Goal: Information Seeking & Learning: Learn about a topic

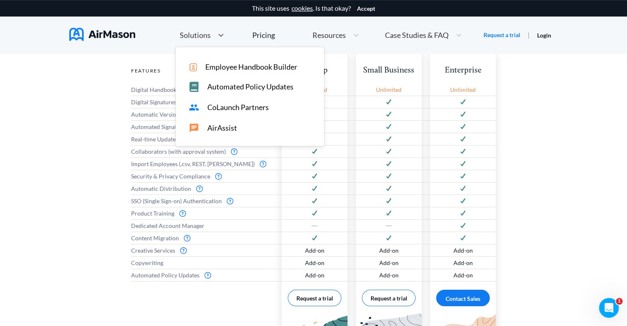
scroll to position [79, 0]
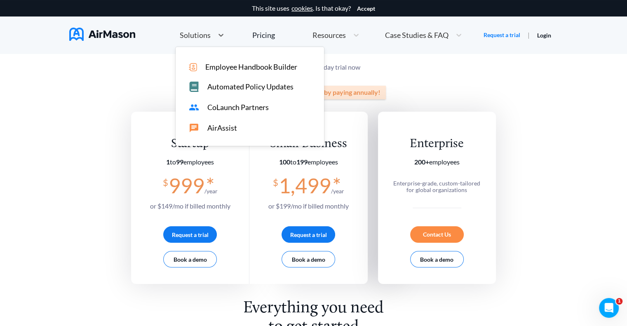
click at [196, 30] on div "Solutions" at bounding box center [195, 35] width 38 height 10
click at [235, 69] on span "Employee Handbook Builder" at bounding box center [251, 67] width 92 height 9
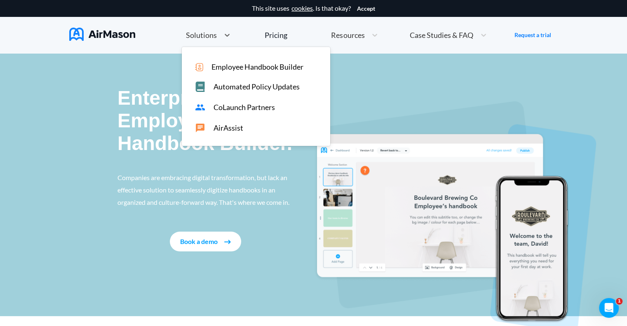
click at [205, 39] on div "Solutions" at bounding box center [201, 35] width 38 height 10
click at [252, 89] on span "Automated Policy Updates" at bounding box center [257, 87] width 86 height 9
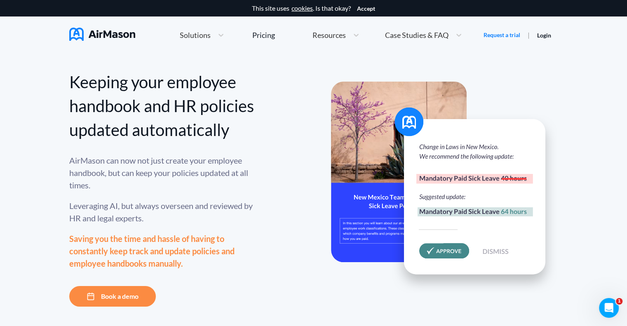
click at [195, 33] on span "Solutions" at bounding box center [195, 34] width 31 height 7
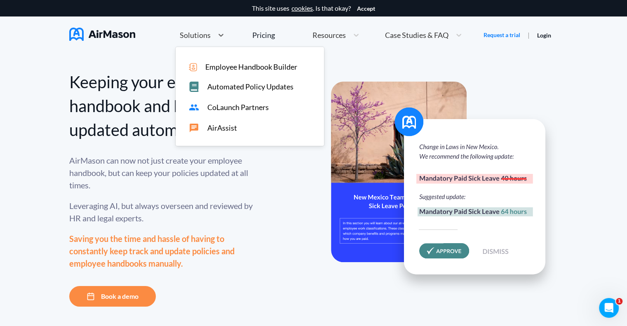
click at [238, 108] on span "CoLaunch Partners" at bounding box center [238, 107] width 61 height 9
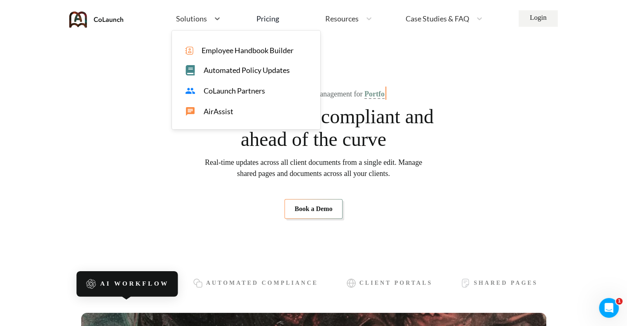
click at [199, 19] on span "Solutions" at bounding box center [191, 18] width 31 height 7
click at [213, 110] on span "AirAssist" at bounding box center [219, 111] width 30 height 9
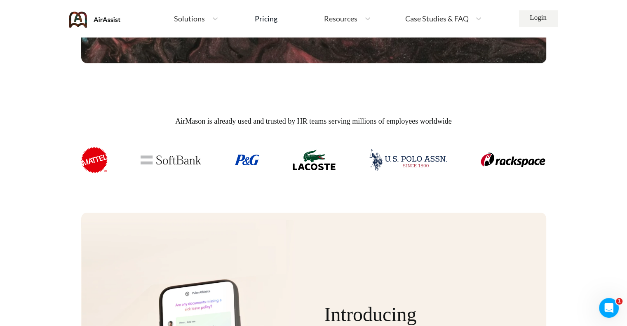
scroll to position [721, 0]
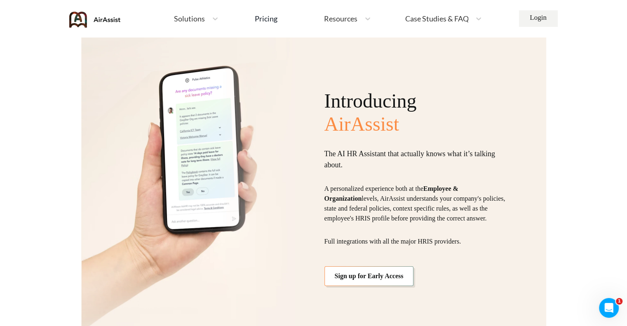
click at [167, 18] on div "Home Employee Handbook Builder Automated Policy Updates Solutions Pricing About…" at bounding box center [328, 19] width 368 height 18
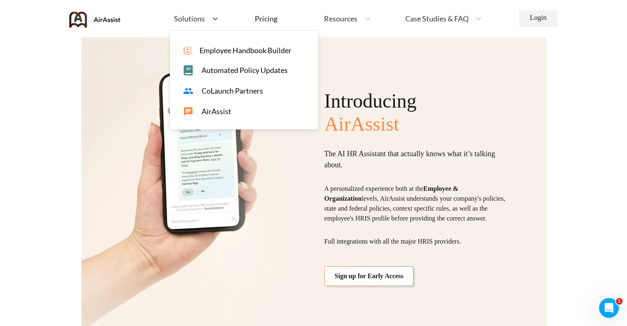
scroll to position [378, 0]
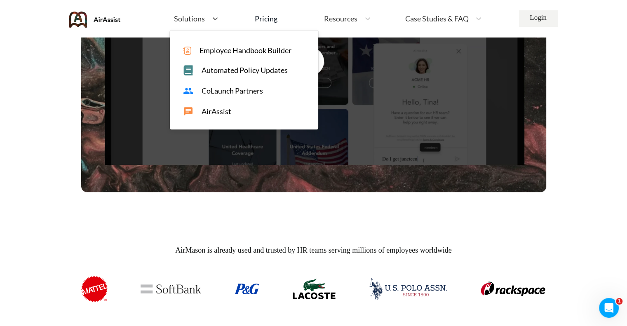
click at [190, 16] on span "Solutions" at bounding box center [189, 18] width 31 height 7
click at [206, 54] on span "Employee Handbook Builder" at bounding box center [246, 50] width 92 height 9
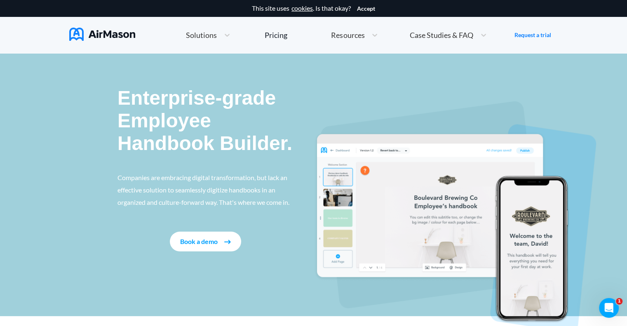
click at [206, 247] on button "Book a demo" at bounding box center [205, 242] width 71 height 20
